Goal: Task Accomplishment & Management: Manage account settings

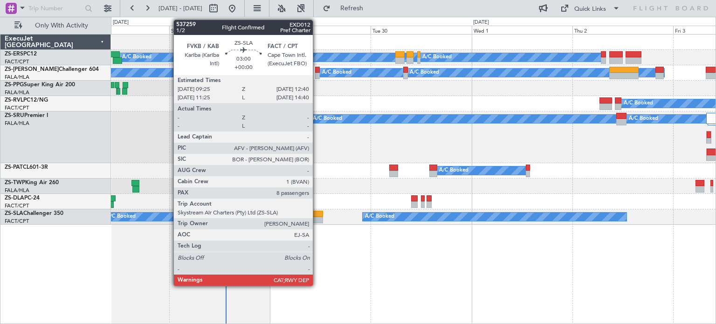
click at [317, 218] on div at bounding box center [316, 220] width 14 height 7
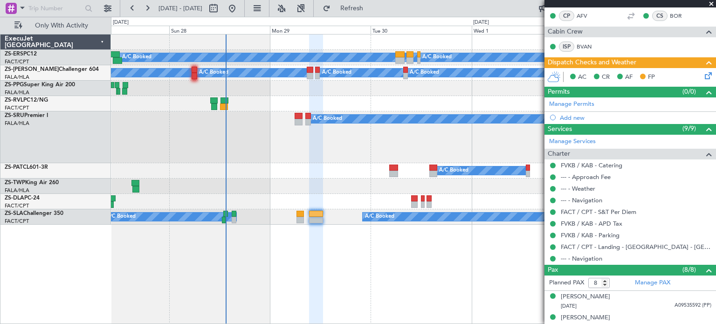
scroll to position [287, 0]
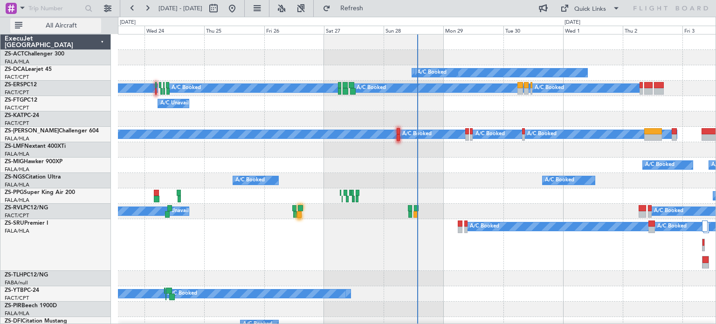
click at [74, 30] on button "All Aircraft" at bounding box center [55, 25] width 91 height 15
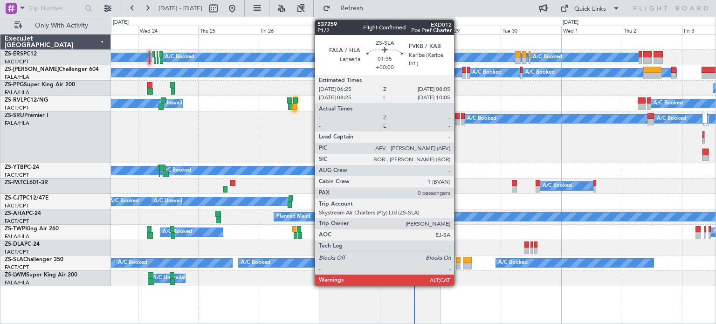
click at [458, 264] on div at bounding box center [458, 266] width 5 height 7
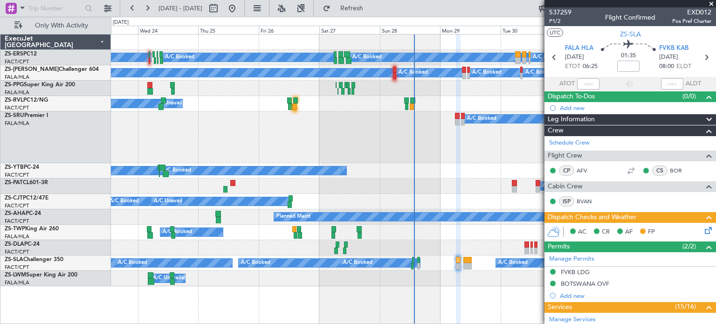
click at [710, 3] on span at bounding box center [710, 4] width 9 height 8
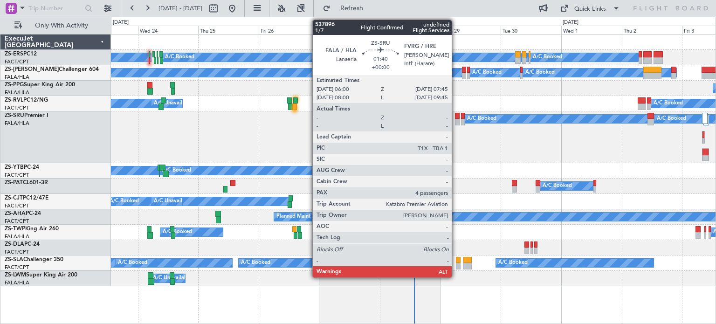
click at [456, 122] on div at bounding box center [457, 122] width 5 height 7
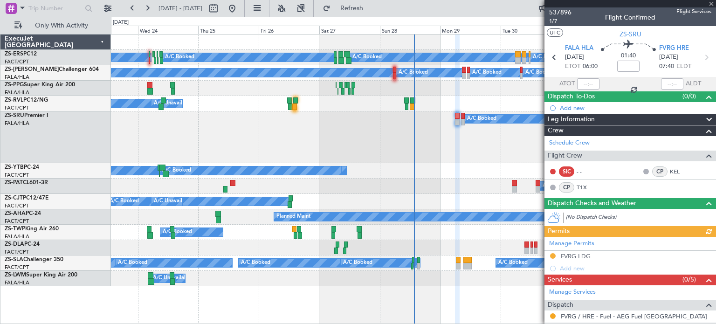
click at [576, 253] on div "Manage Permits FVRG LDG Add new" at bounding box center [629, 256] width 171 height 38
click at [576, 253] on div "FVRG LDG" at bounding box center [575, 256] width 30 height 8
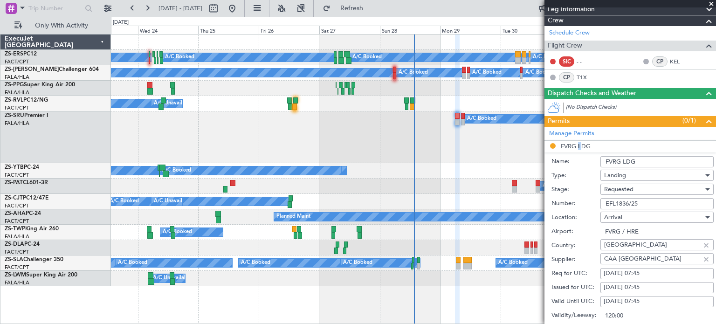
scroll to position [113, 0]
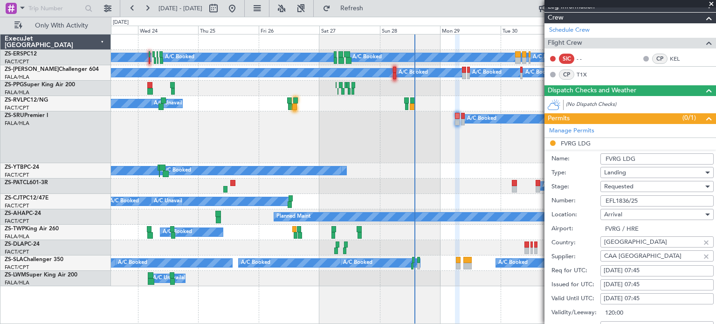
click at [710, 2] on span at bounding box center [710, 4] width 9 height 8
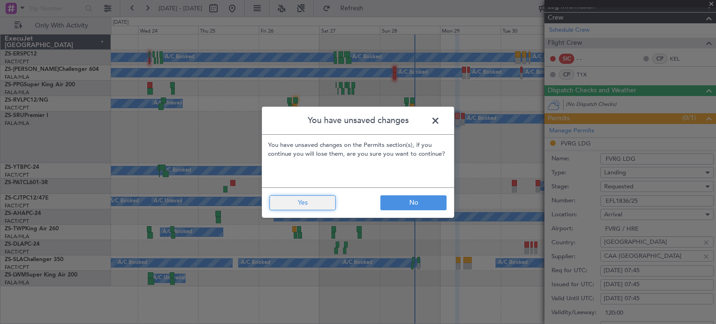
click at [321, 206] on button "Yes" at bounding box center [302, 202] width 66 height 15
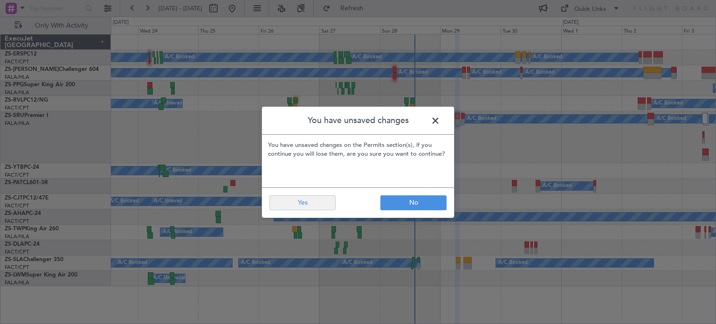
type input "0"
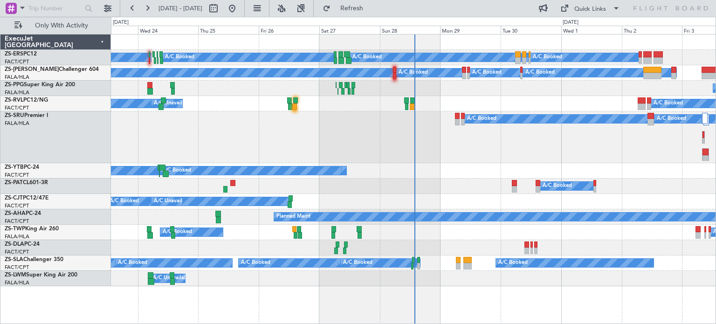
scroll to position [0, 0]
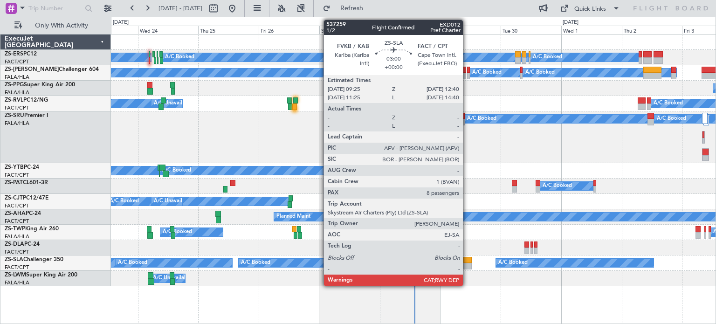
click at [467, 266] on div at bounding box center [467, 266] width 8 height 7
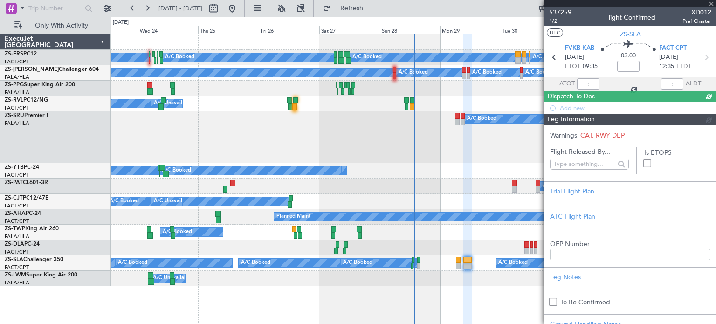
click at [712, 3] on div at bounding box center [629, 3] width 171 height 7
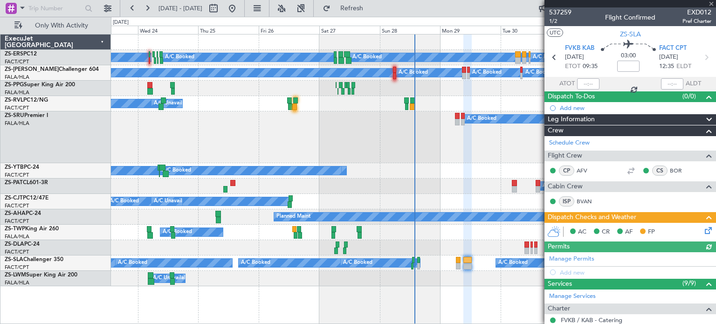
click at [711, 5] on div at bounding box center [629, 3] width 171 height 7
click at [715, 6] on span at bounding box center [710, 4] width 9 height 8
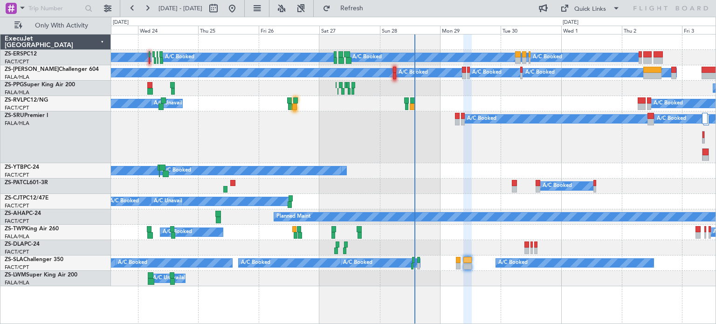
type input "0"
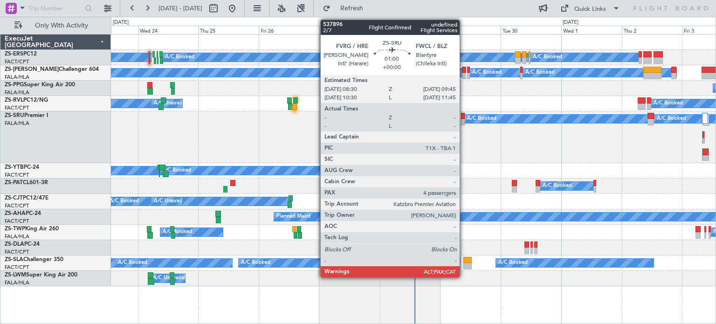
click at [464, 119] on div at bounding box center [462, 122] width 3 height 7
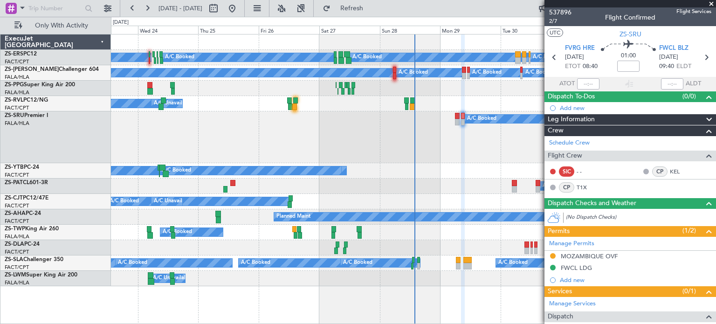
click at [709, 3] on span at bounding box center [710, 4] width 9 height 8
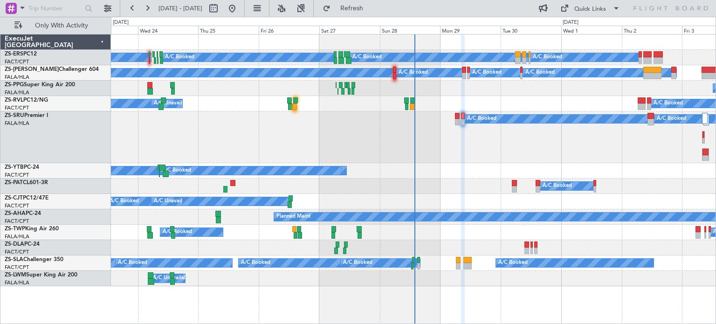
type input "0"
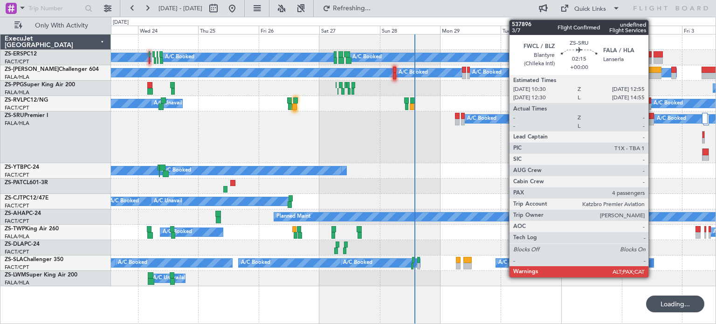
click at [652, 121] on div at bounding box center [650, 122] width 7 height 7
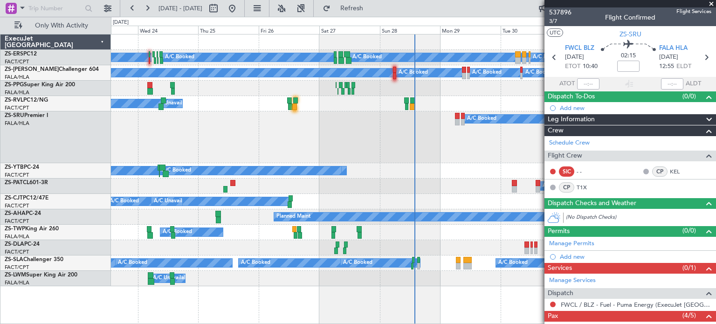
click at [713, 2] on span at bounding box center [710, 4] width 9 height 8
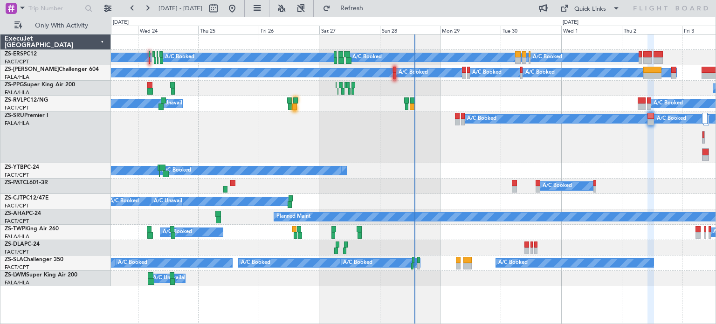
type input "0"
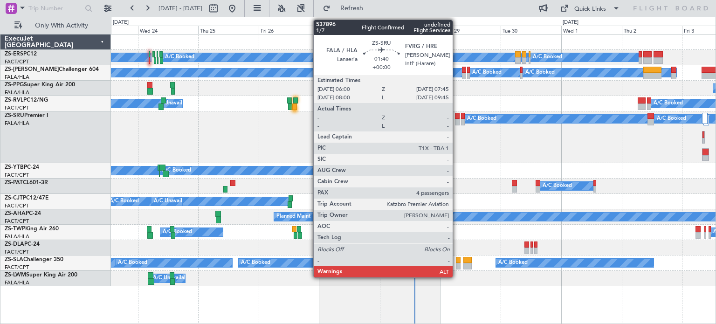
click at [457, 119] on div at bounding box center [457, 122] width 5 height 7
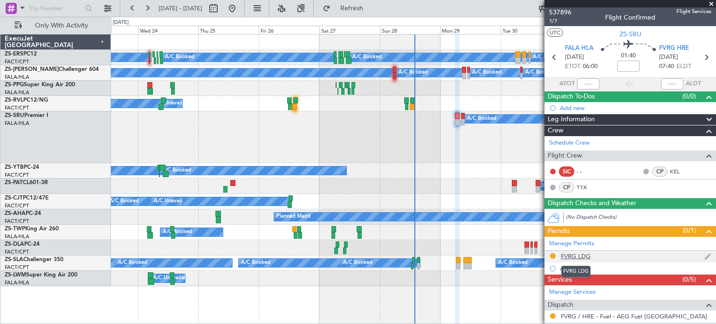
click at [576, 255] on div "FVRG LDG" at bounding box center [575, 256] width 30 height 8
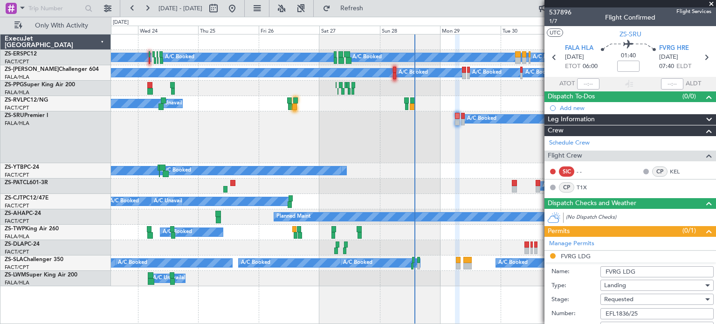
click at [713, 3] on span at bounding box center [710, 4] width 9 height 8
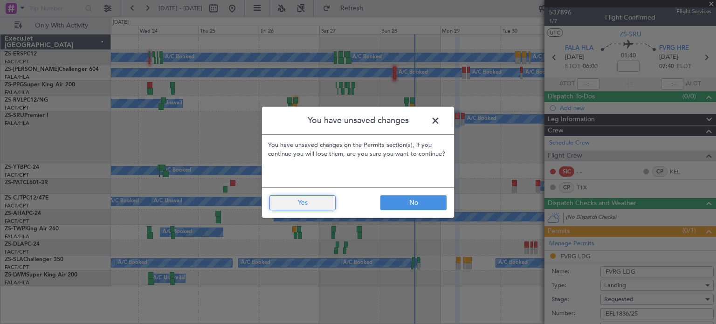
click at [318, 205] on button "Yes" at bounding box center [302, 202] width 66 height 15
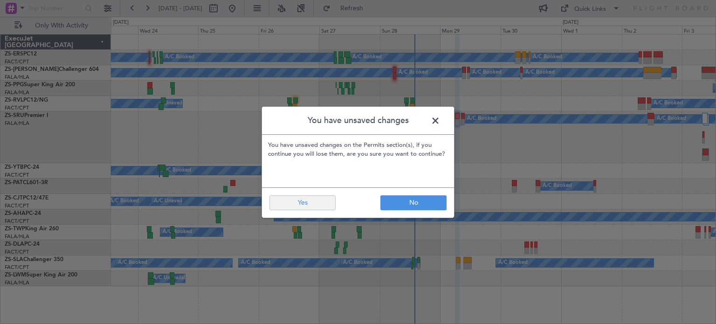
type input "0"
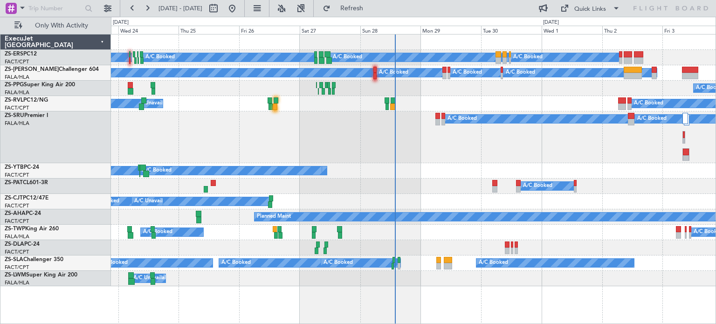
click at [583, 175] on div "A/C Booked A/C Booked A/C Booked A/C Booked A/C Booked A/C Booked A/C Booked A/…" at bounding box center [413, 170] width 604 height 15
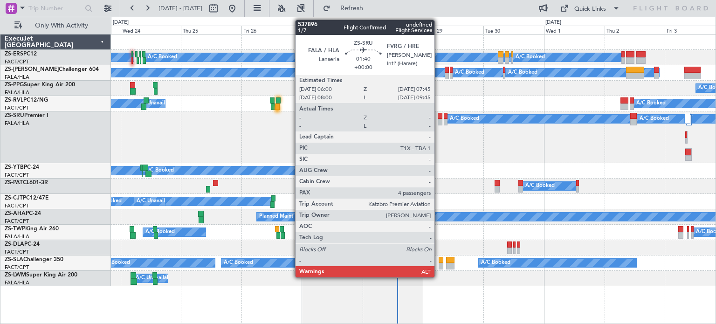
click at [438, 123] on div at bounding box center [439, 122] width 5 height 7
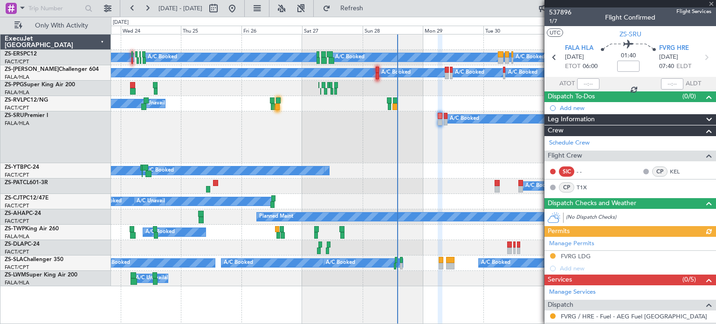
click at [581, 255] on div "Manage Permits FVRG LDG Add new" at bounding box center [629, 256] width 171 height 38
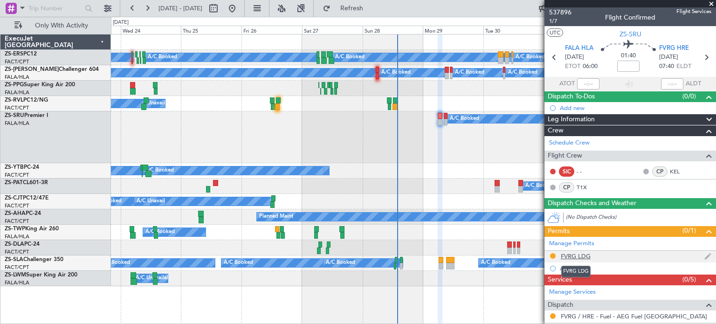
click at [574, 255] on div "FVRG LDG" at bounding box center [575, 256] width 30 height 8
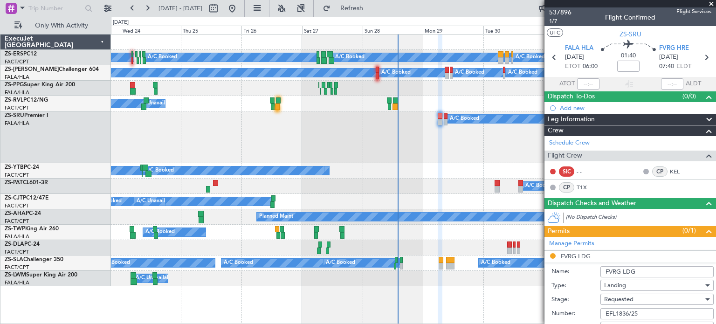
click at [710, 4] on span at bounding box center [710, 4] width 9 height 8
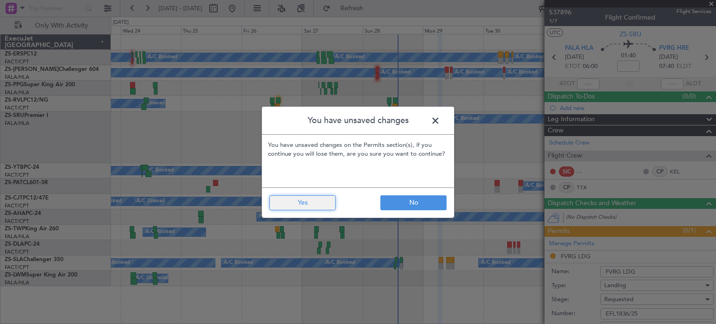
click at [311, 198] on button "Yes" at bounding box center [302, 202] width 66 height 15
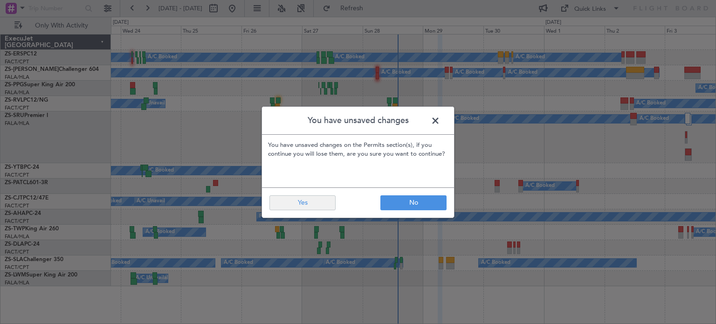
type input "0"
